Goal: Information Seeking & Learning: Learn about a topic

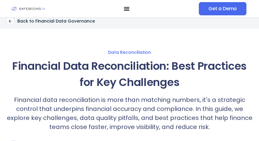
scroll to position [3, 0]
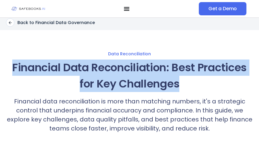
drag, startPoint x: 13, startPoint y: 65, endPoint x: 184, endPoint y: 82, distance: 172.4
click at [185, 83] on h1 "Financial Data Reconciliation: Best Practices for Key Challenges" at bounding box center [129, 75] width 247 height 32
copy h1 "Financial Data Reconciliation: Best Practices for Key Challenges"
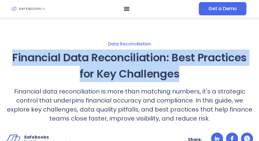
scroll to position [14, 0]
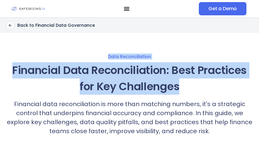
drag, startPoint x: 184, startPoint y: 90, endPoint x: -1, endPoint y: 47, distance: 190.1
click at [0, 47] on html "Skip to content Product Close Product Open Product Product Platform Overview Se…" at bounding box center [129, 70] width 259 height 141
copy div "Data Reconciliation Financial Data Reconciliation: Best Practices for Key Chall…"
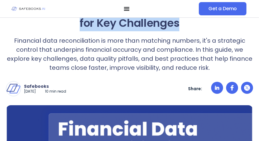
scroll to position [63, 0]
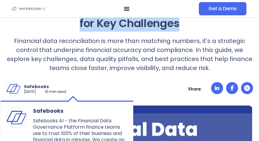
drag, startPoint x: 51, startPoint y: 92, endPoint x: 24, endPoint y: 86, distance: 27.2
click at [24, 86] on div "Safebooks June 12, 2025 10 min read" at bounding box center [45, 89] width 42 height 10
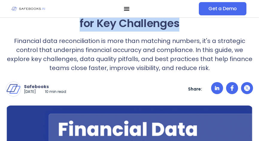
copy div "Safebooks June 12, 2025"
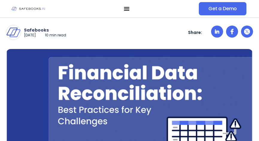
scroll to position [120, 0]
